Goal: Information Seeking & Learning: Find specific fact

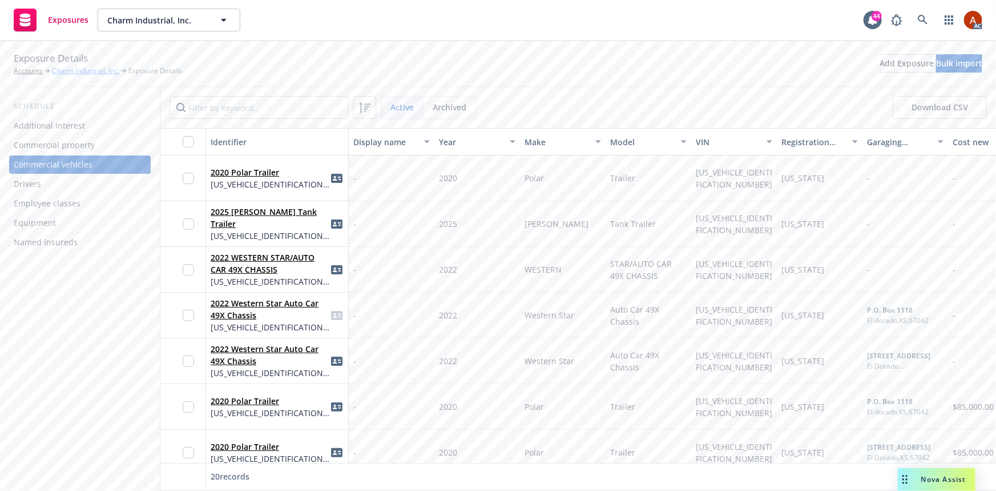
click at [103, 71] on link "Charm Industrial, Inc." at bounding box center [85, 71] width 67 height 10
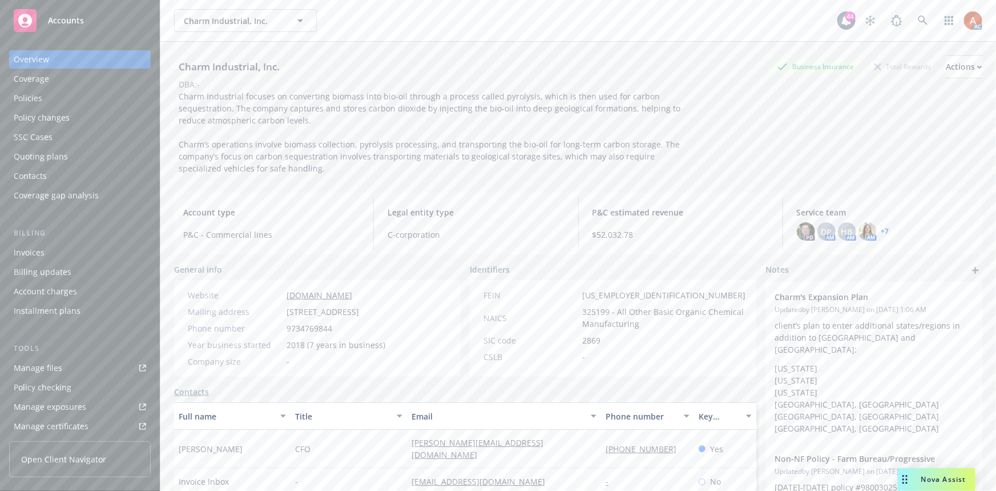
click at [32, 98] on div "Policies" at bounding box center [28, 98] width 29 height 18
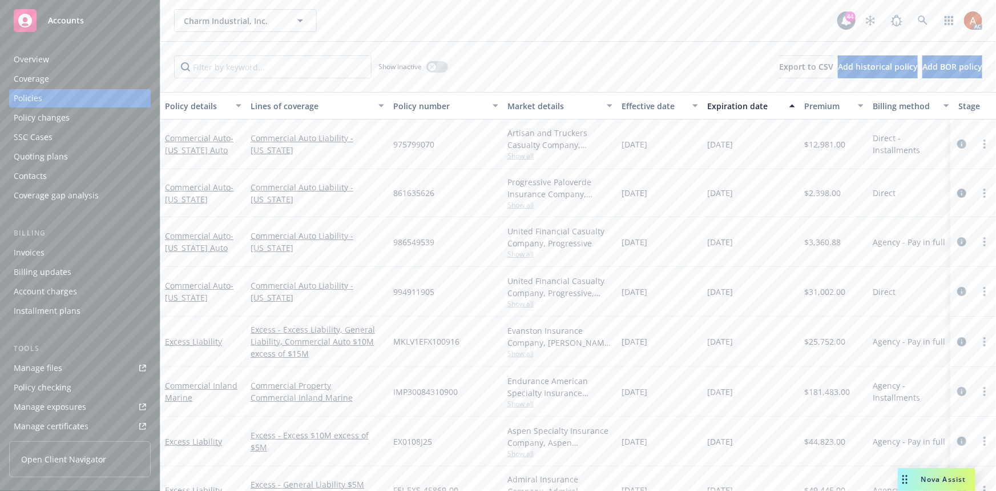
drag, startPoint x: 242, startPoint y: 130, endPoint x: 387, endPoint y: 296, distance: 220.6
click at [387, 296] on div "Commercial Auto - [US_STATE] Auto Commercial Auto Liability - [US_STATE] 975799…" at bounding box center [711, 484] width 1102 height 731
click at [394, 303] on div "994911905" at bounding box center [446, 292] width 114 height 50
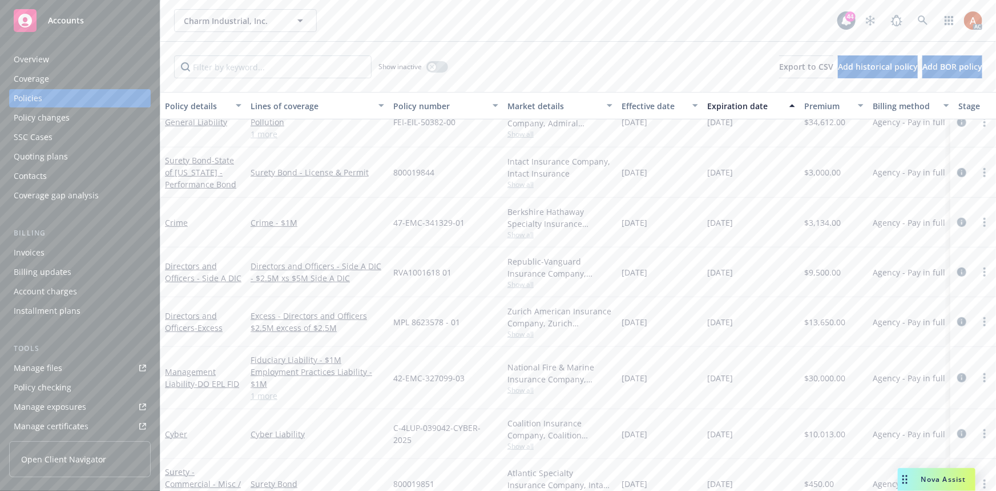
scroll to position [413, 0]
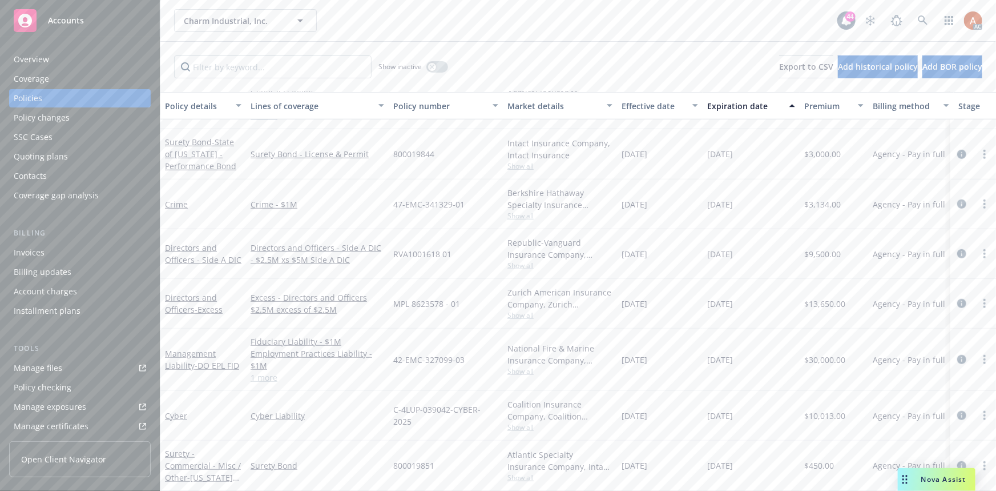
click at [277, 371] on link "1 more" at bounding box center [318, 377] width 134 height 12
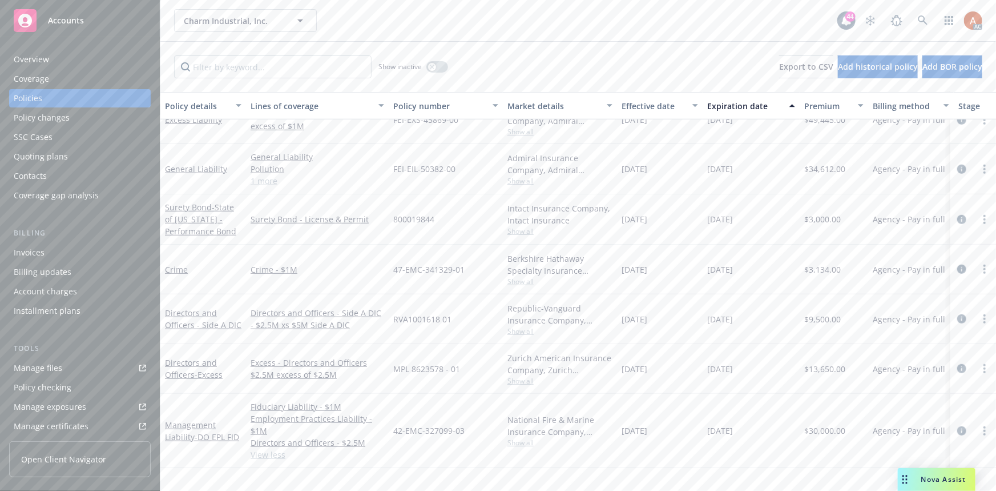
scroll to position [0, 0]
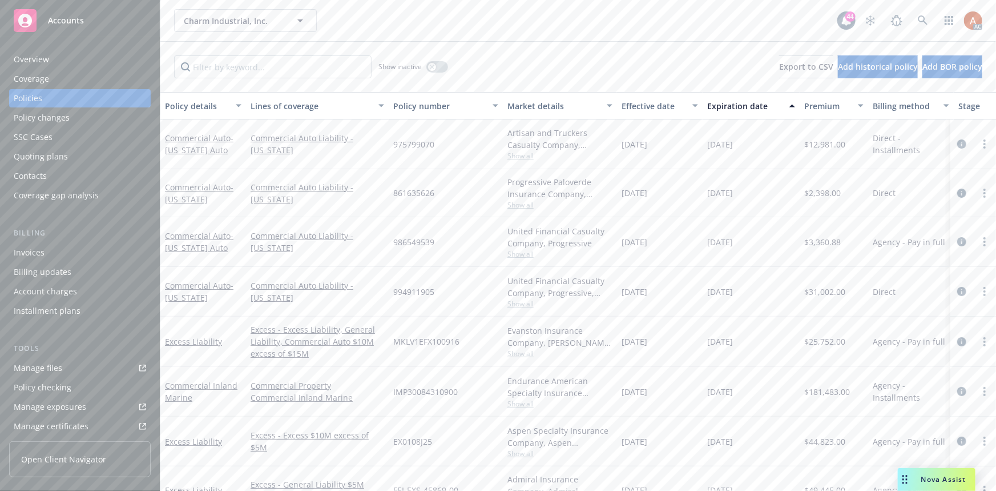
drag, startPoint x: 245, startPoint y: 122, endPoint x: 937, endPoint y: 304, distance: 715.1
click at [937, 304] on div "Commercial Auto - [US_STATE] Auto Commercial Auto Liability - [US_STATE] 975799…" at bounding box center [711, 484] width 1102 height 731
click at [485, 303] on div "994911905" at bounding box center [446, 292] width 114 height 50
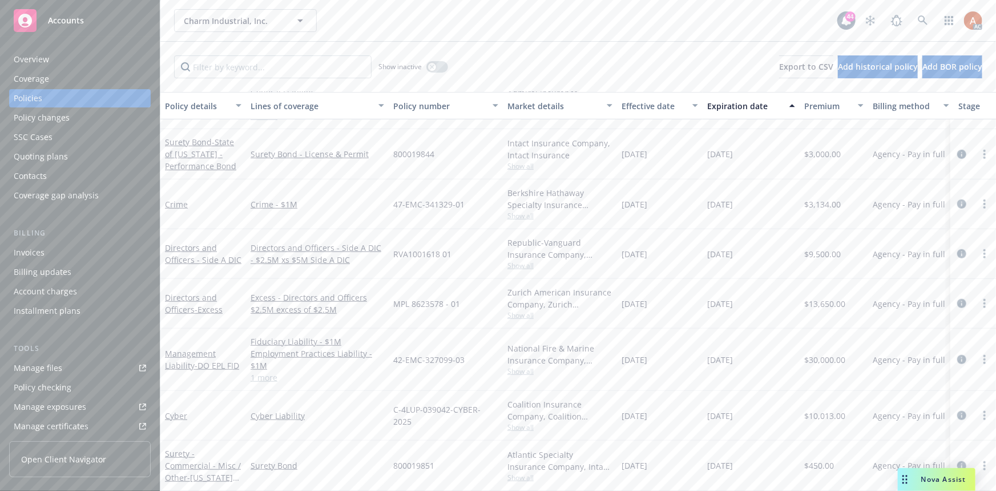
scroll to position [413, 0]
